Goal: Check status: Check status

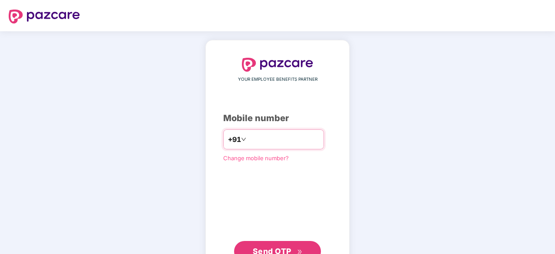
type input "**********"
click at [304, 246] on button "Send OTP" at bounding box center [277, 250] width 87 height 21
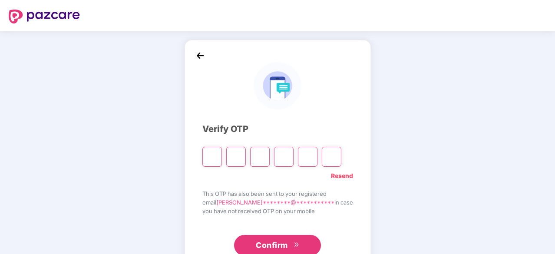
type input "*"
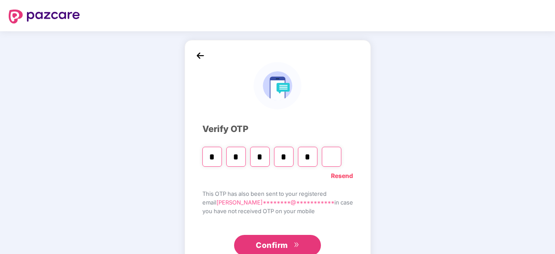
type input "*"
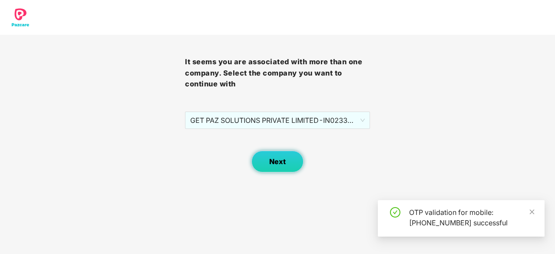
click at [281, 169] on button "Next" at bounding box center [278, 162] width 52 height 22
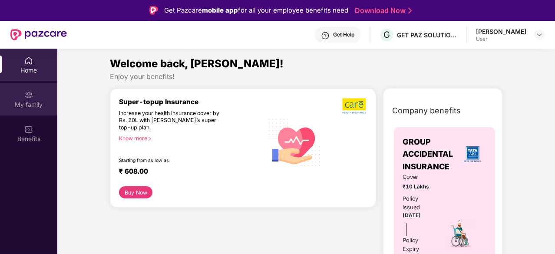
click at [36, 97] on div "My family" at bounding box center [28, 99] width 57 height 33
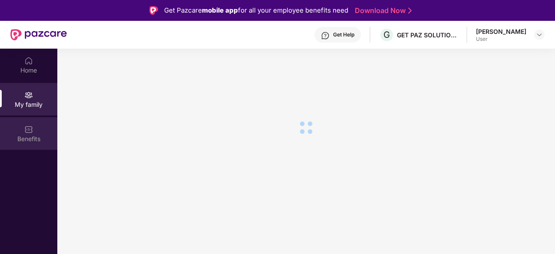
click at [30, 133] on img at bounding box center [28, 129] width 9 height 9
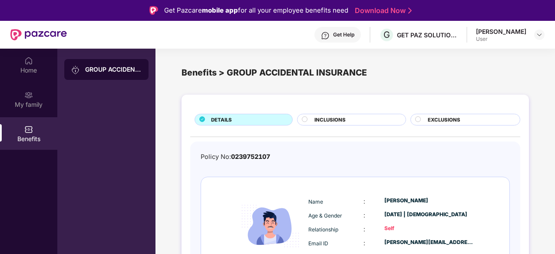
click at [90, 74] on div "GROUP ACCIDENTAL INSURANCE" at bounding box center [106, 69] width 84 height 21
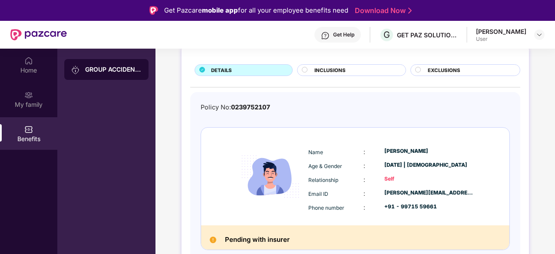
scroll to position [49, 0]
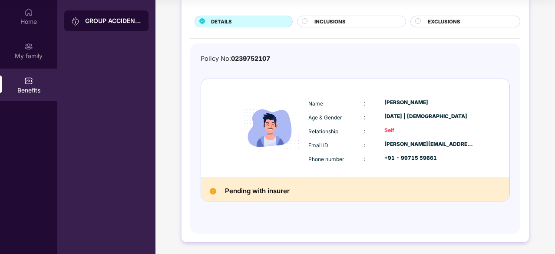
click at [252, 194] on h2 "Pending with insurer" at bounding box center [257, 191] width 65 height 11
click at [112, 20] on div "GROUP ACCIDENTAL INSURANCE" at bounding box center [113, 21] width 56 height 9
click at [315, 46] on div "Policy No: 0239752107 Name : [PERSON_NAME] Age & Gender : [DATE] | [DEMOGRAPHIC…" at bounding box center [355, 138] width 330 height 190
click at [32, 21] on div "Home" at bounding box center [28, 21] width 57 height 9
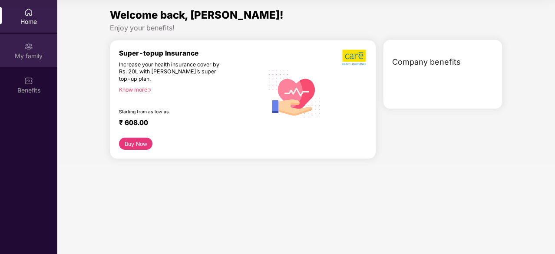
click at [50, 38] on div "My family" at bounding box center [28, 50] width 57 height 33
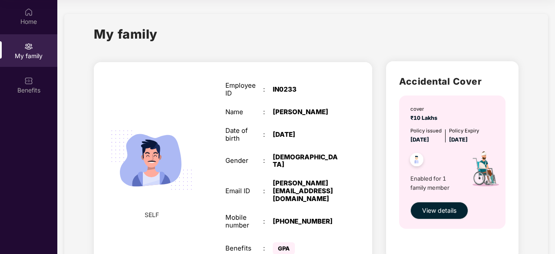
scroll to position [41, 0]
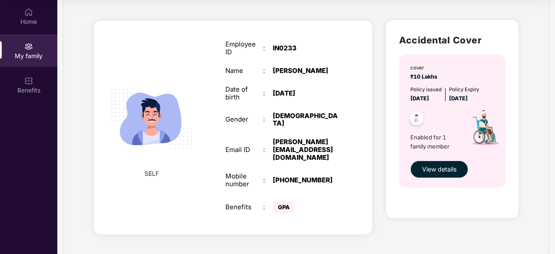
click at [160, 121] on img at bounding box center [151, 119] width 100 height 100
